Goal: Check status: Check status

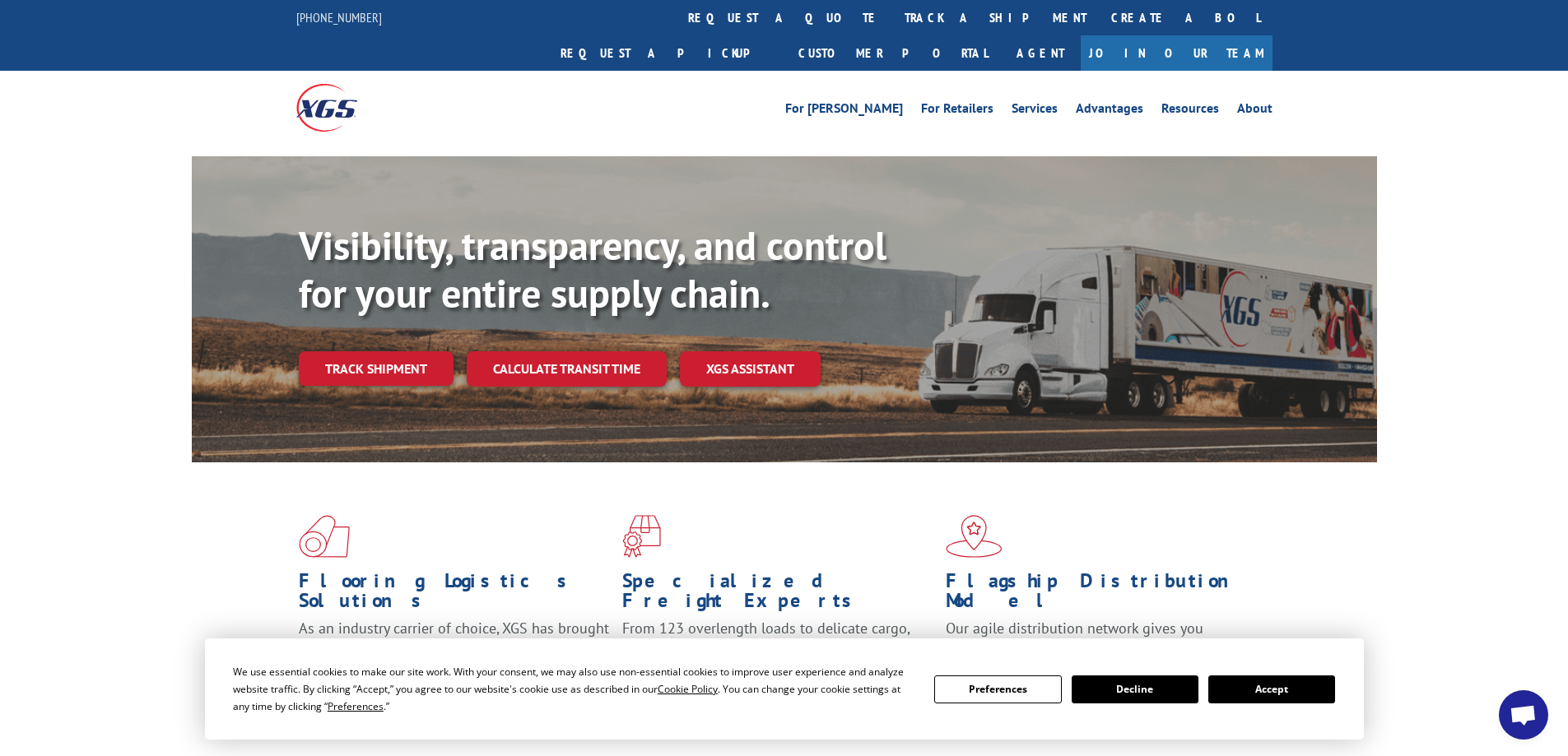
click at [1278, 699] on button "Accept" at bounding box center [1271, 689] width 127 height 28
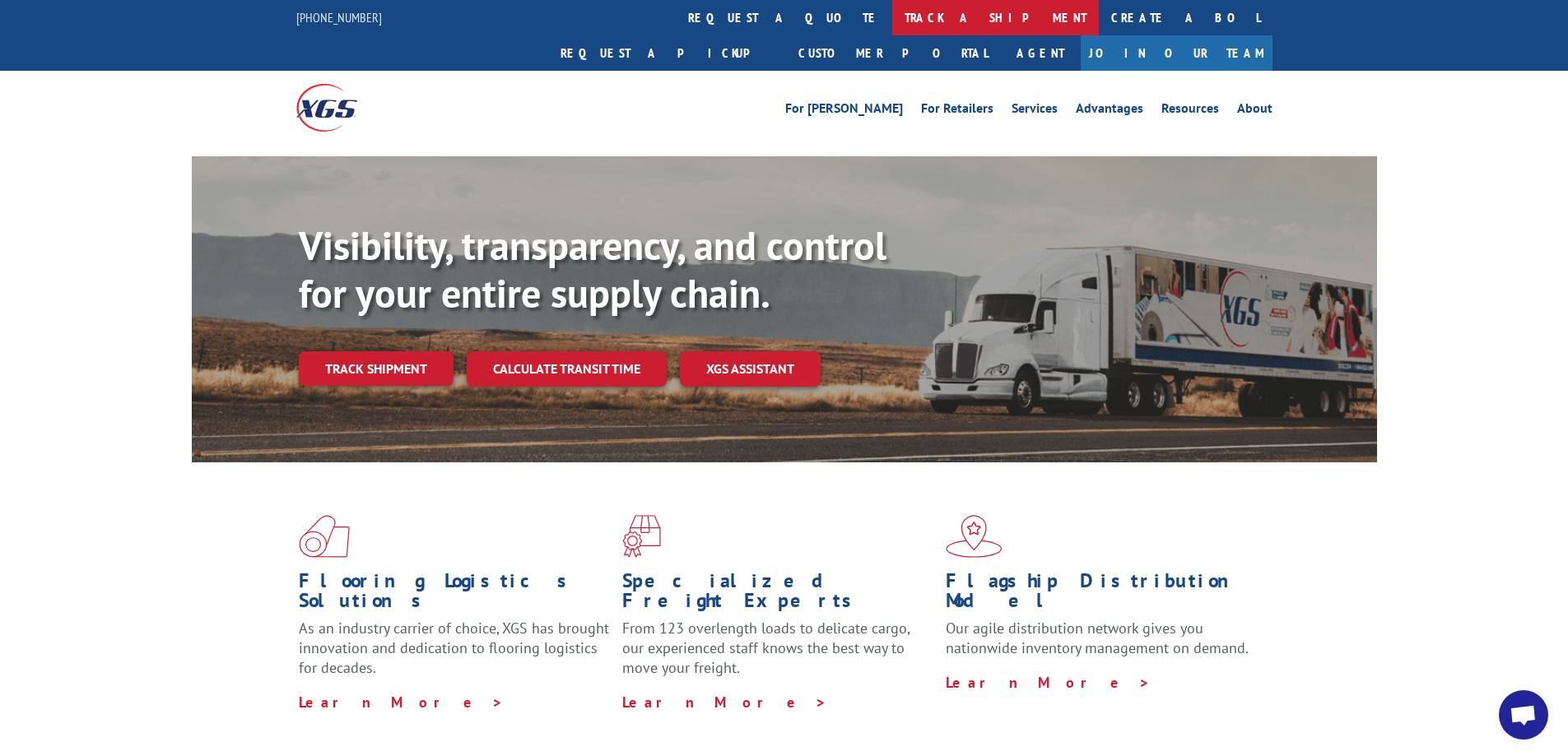
click at [892, 12] on link "track a shipment" at bounding box center [995, 17] width 207 height 35
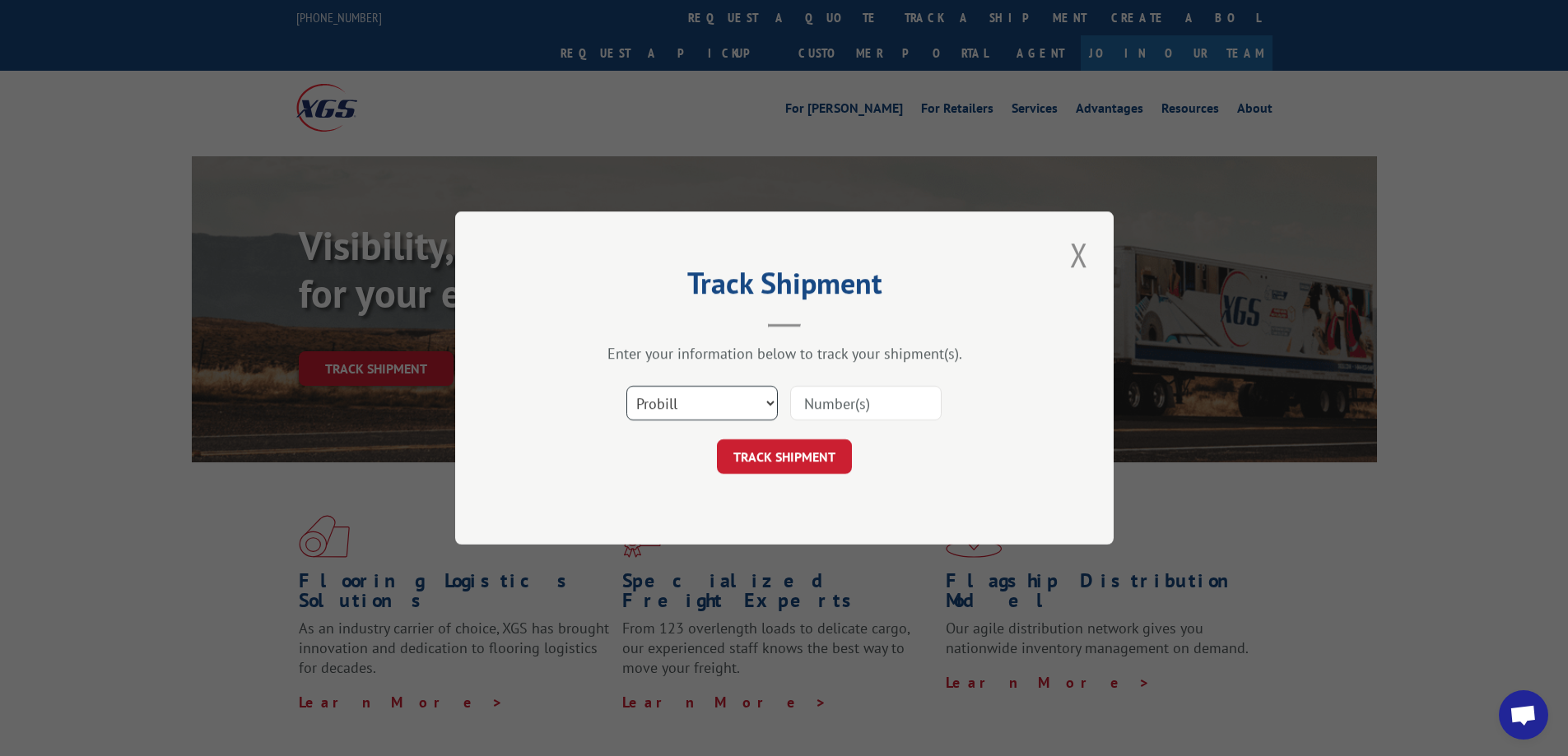
click at [771, 405] on select "Select category... Probill BOL PO" at bounding box center [702, 403] width 152 height 34
select select "bol"
click at [626, 386] on select "Select category... Probill BOL PO" at bounding box center [702, 403] width 152 height 34
click at [811, 399] on input at bounding box center [865, 403] width 152 height 34
type input "6100040099"
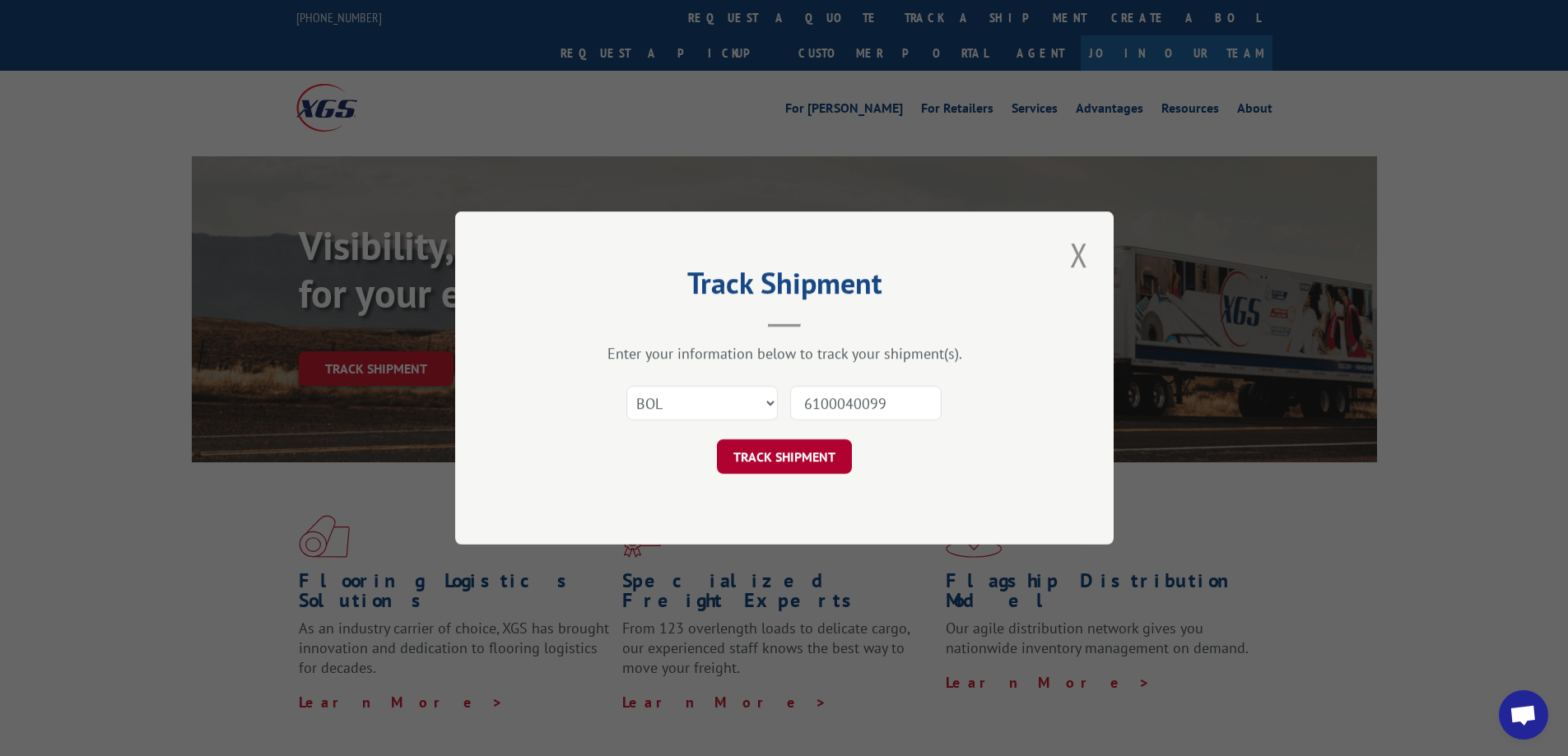
click at [775, 450] on button "TRACK SHIPMENT" at bounding box center [784, 457] width 135 height 34
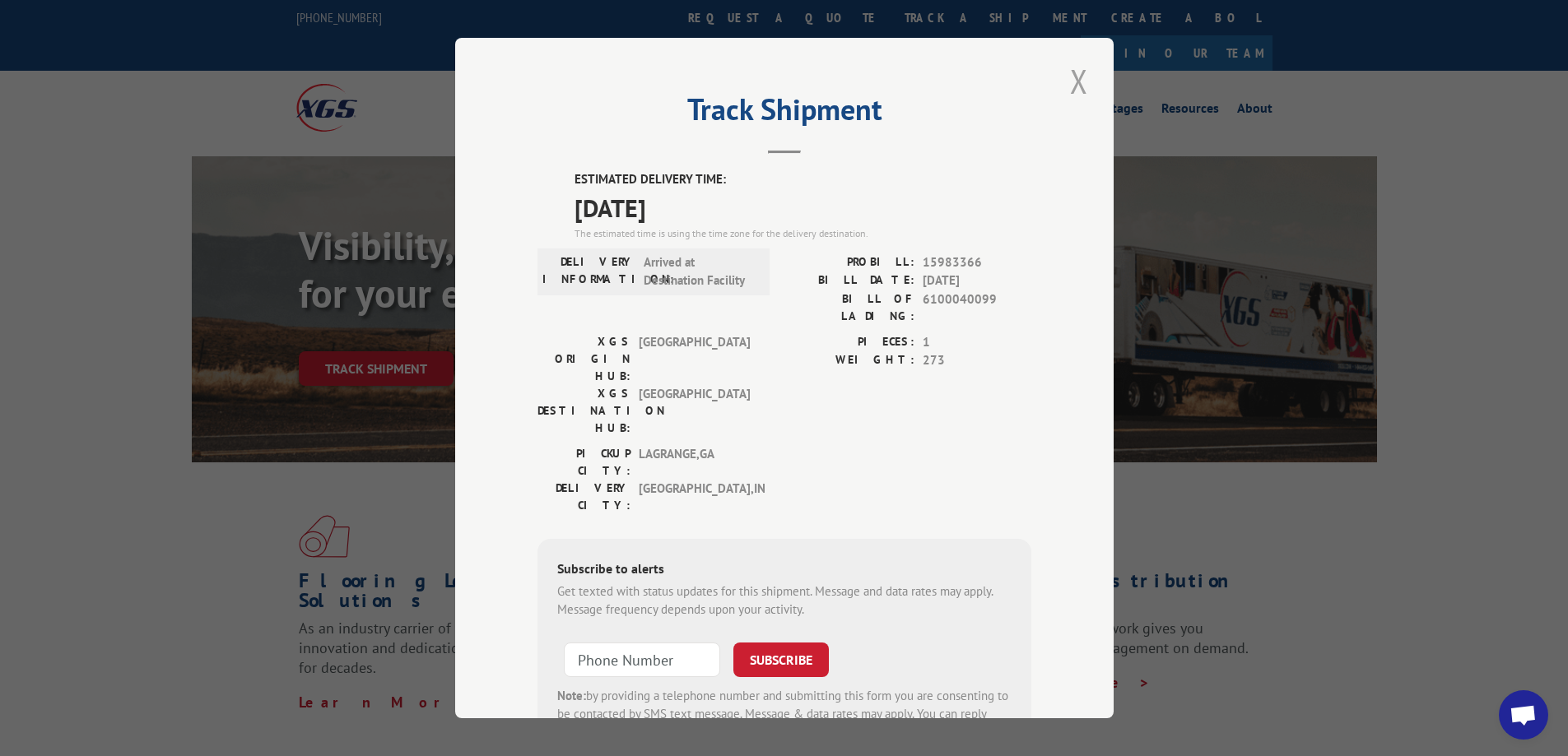
click at [1069, 81] on button "Close modal" at bounding box center [1078, 80] width 28 height 45
